Goal: Information Seeking & Learning: Learn about a topic

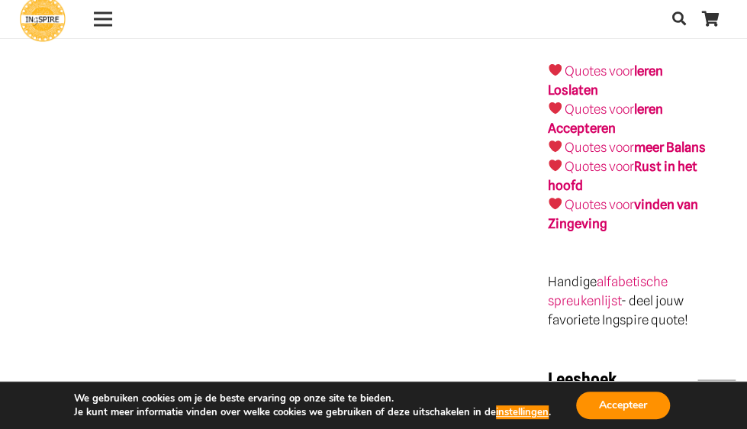
scroll to position [2518, 0]
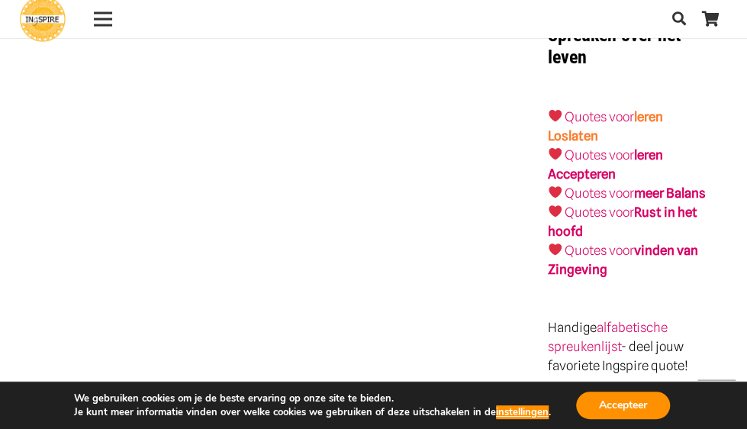
click at [642, 109] on link "leren Loslaten" at bounding box center [604, 126] width 115 height 34
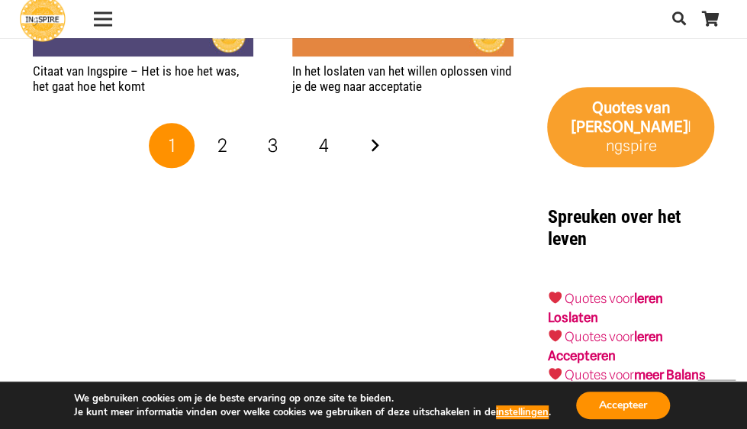
scroll to position [2823, 0]
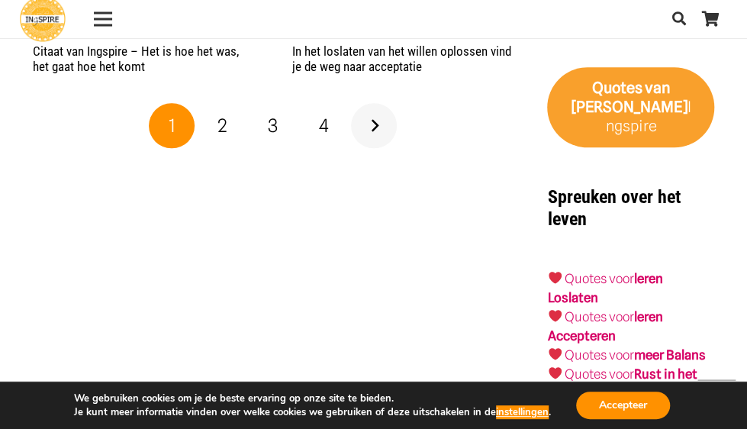
click at [369, 110] on link "Volgende" at bounding box center [374, 126] width 46 height 46
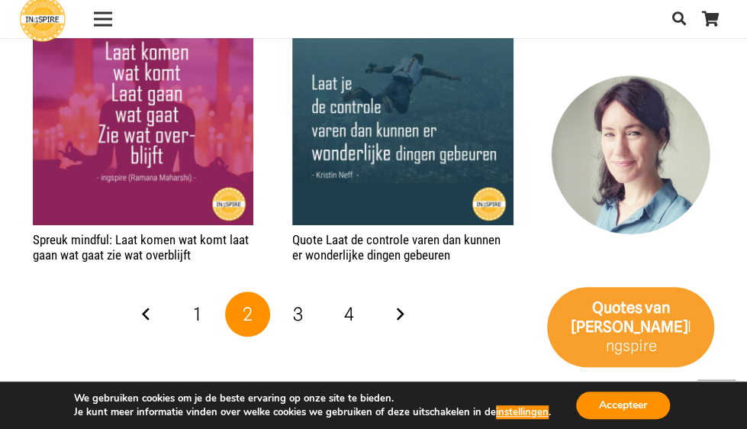
scroll to position [2823, 0]
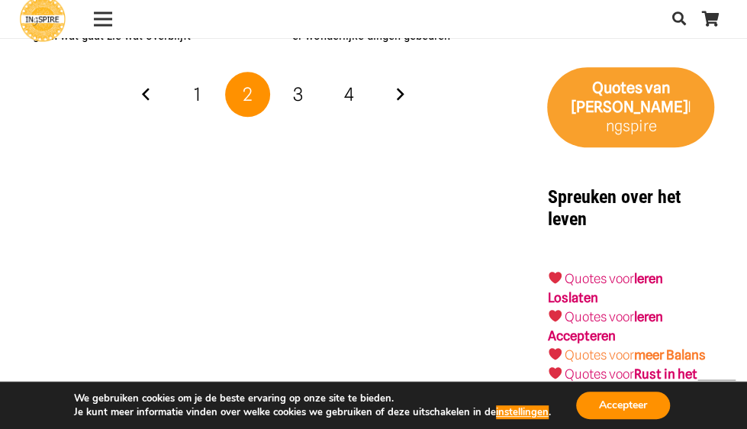
click at [677, 347] on strong "meer Balans" at bounding box center [670, 354] width 72 height 15
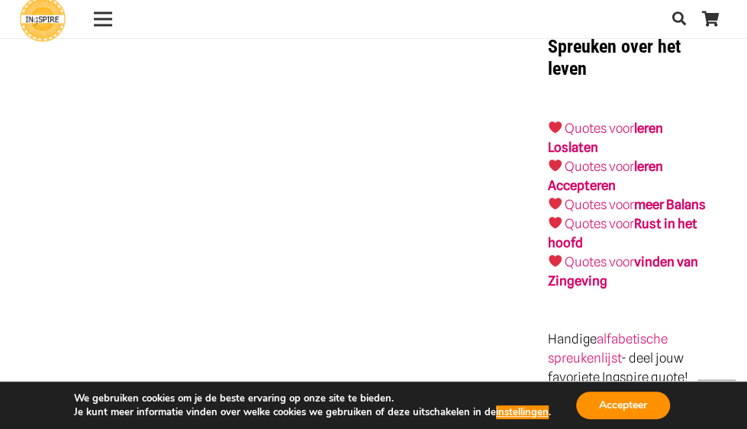
scroll to position [2823, 0]
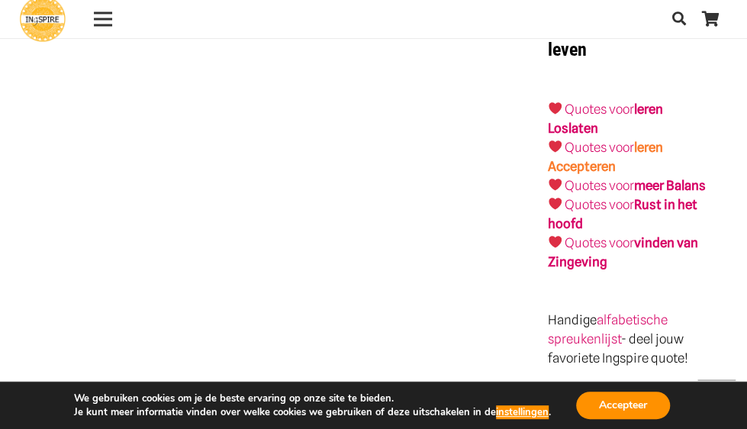
click at [647, 140] on link "leren Accepteren" at bounding box center [604, 157] width 115 height 34
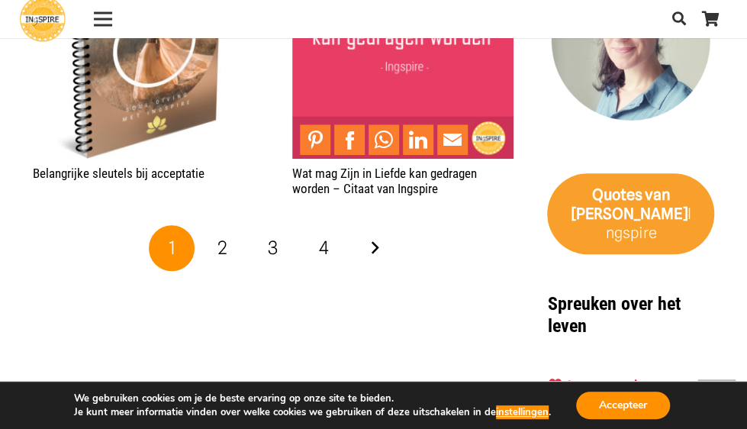
scroll to position [2670, 0]
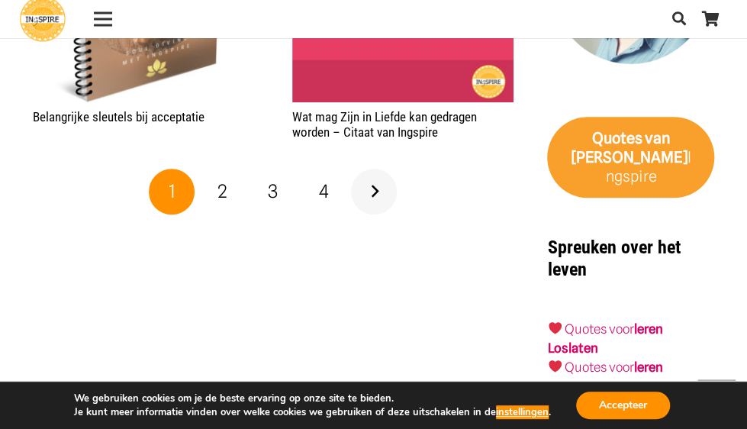
click at [378, 191] on link "Volgende" at bounding box center [374, 192] width 46 height 46
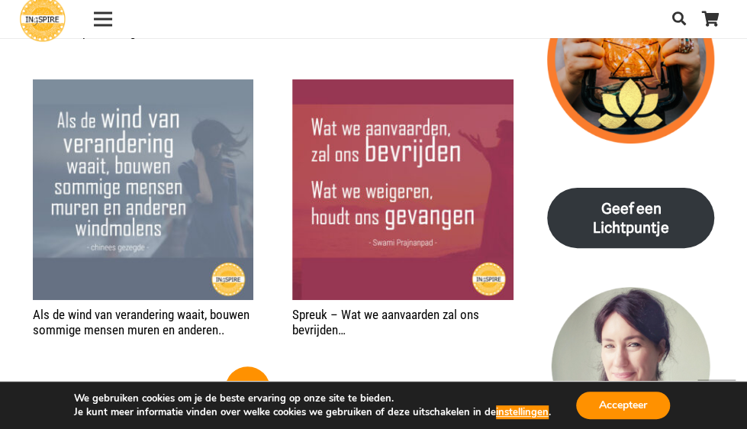
scroll to position [2365, 0]
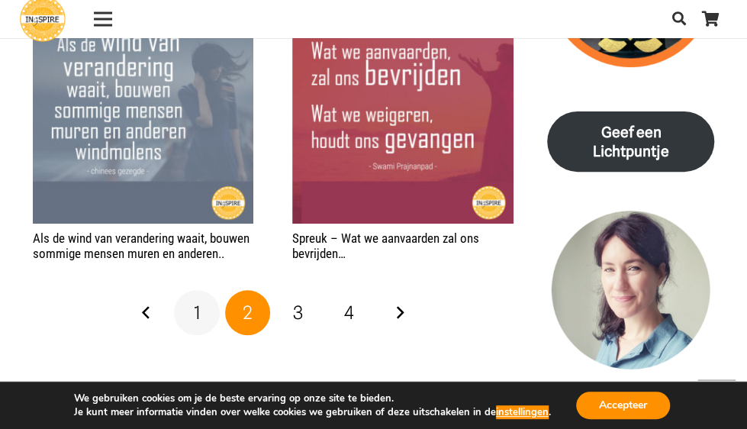
click at [198, 301] on span "1" at bounding box center [197, 312] width 7 height 22
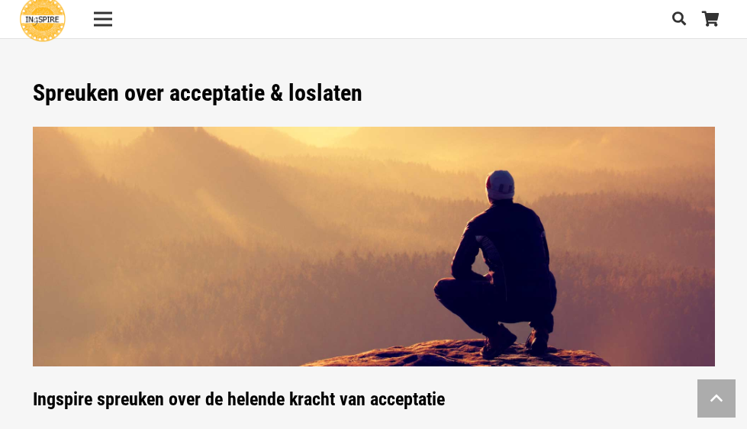
scroll to position [2365, 0]
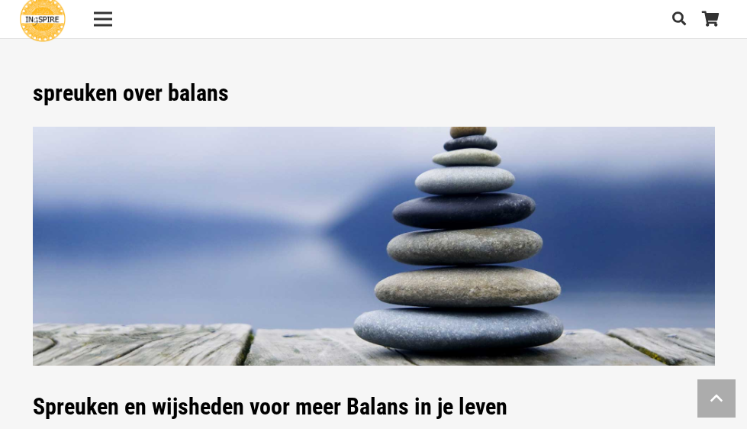
scroll to position [2823, 0]
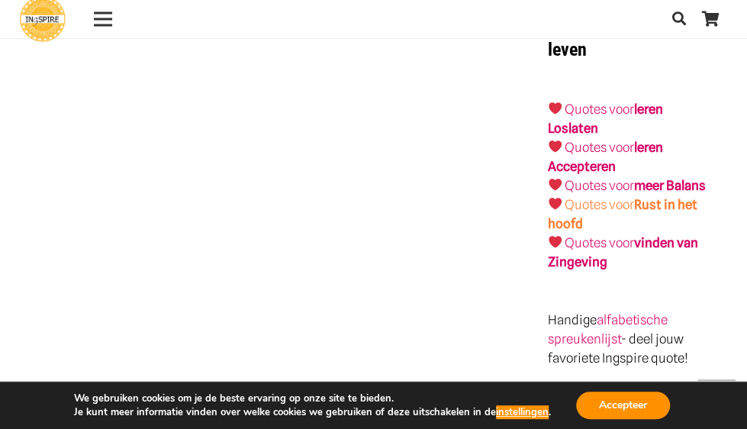
click at [655, 197] on strong "Rust in het hoofd" at bounding box center [622, 214] width 150 height 34
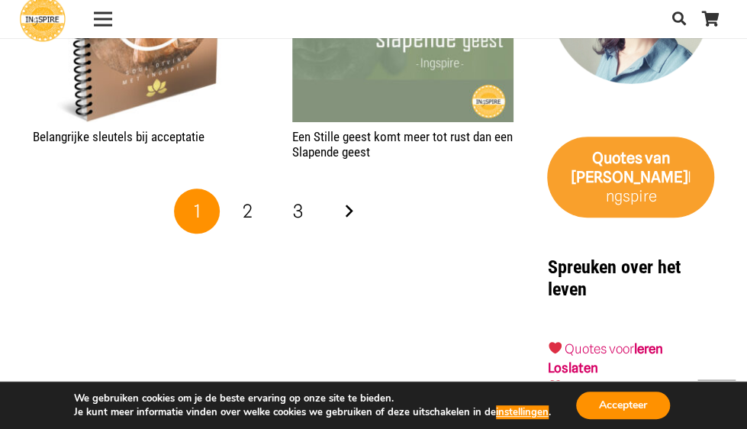
scroll to position [2212, 0]
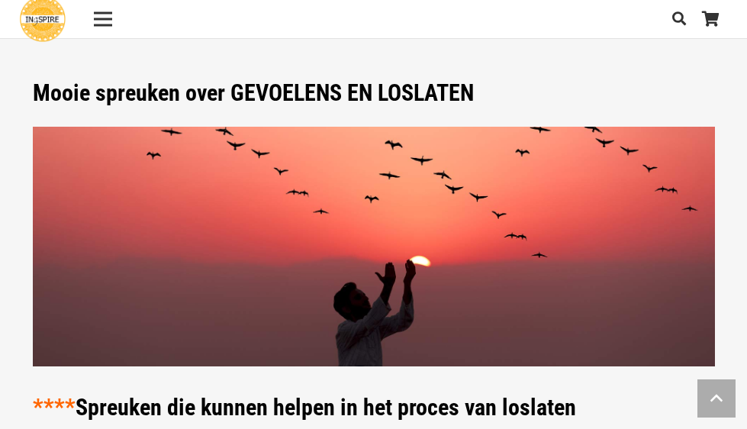
scroll to position [2823, 0]
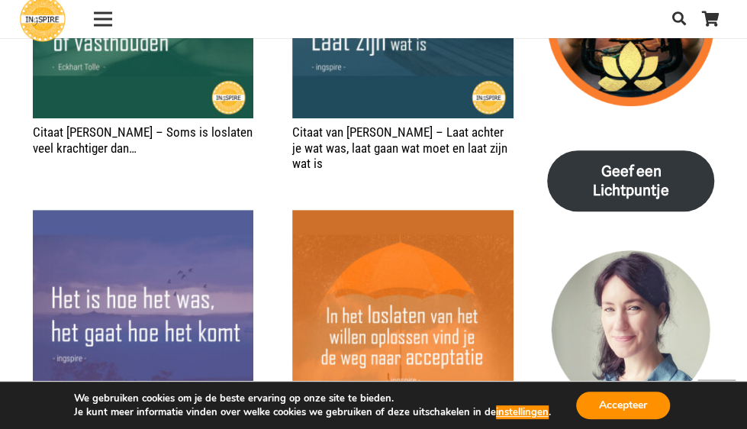
scroll to position [2212, 0]
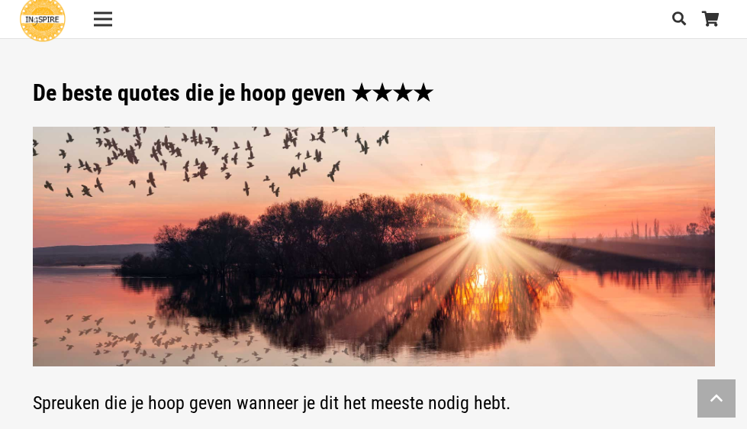
scroll to position [2518, 0]
